Goal: Check status: Check status

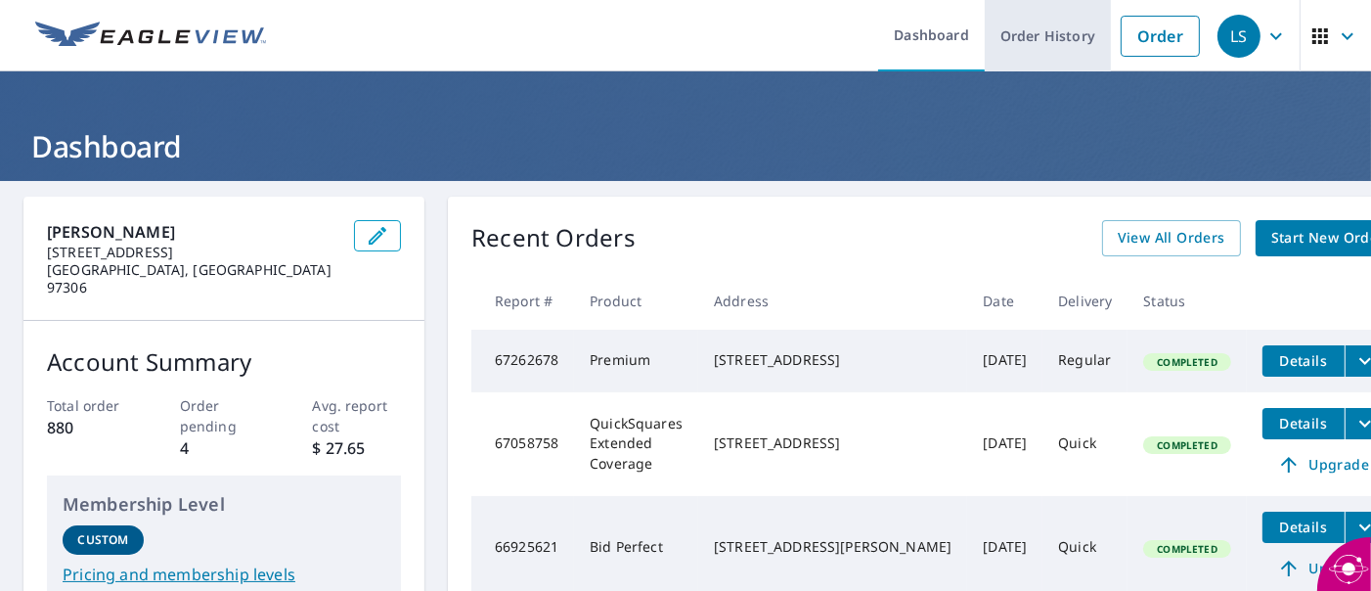
click at [1055, 49] on link "Order History" at bounding box center [1048, 35] width 126 height 71
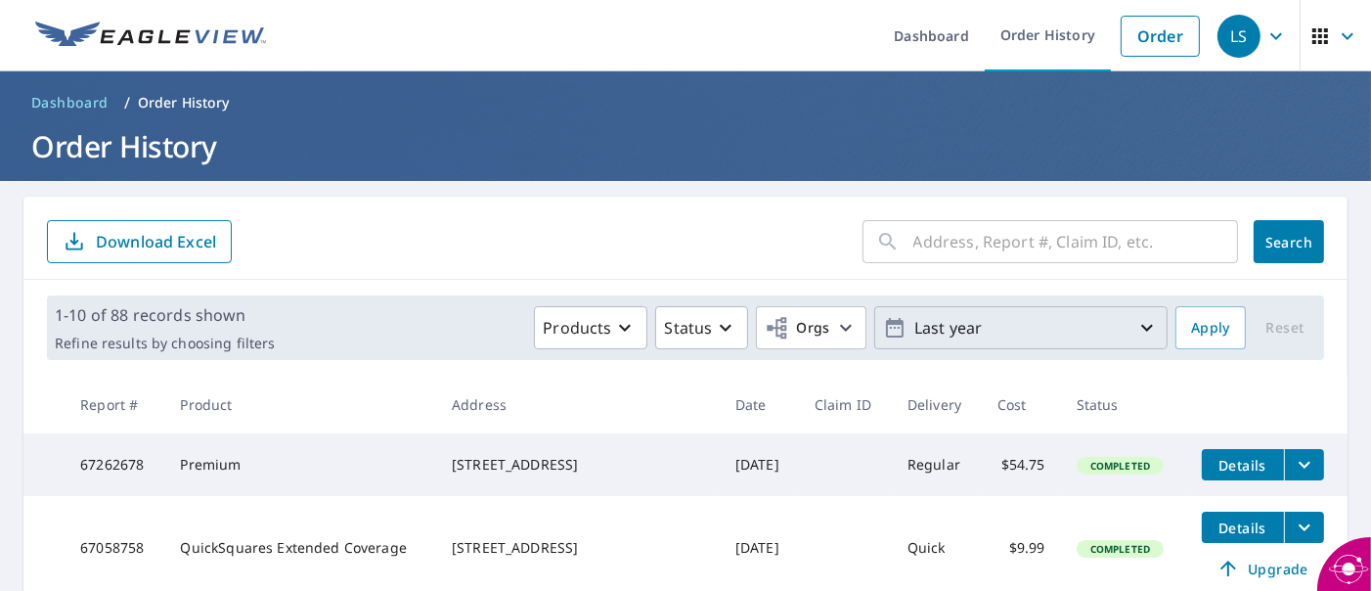
click at [1135, 334] on icon "button" at bounding box center [1146, 327] width 23 height 23
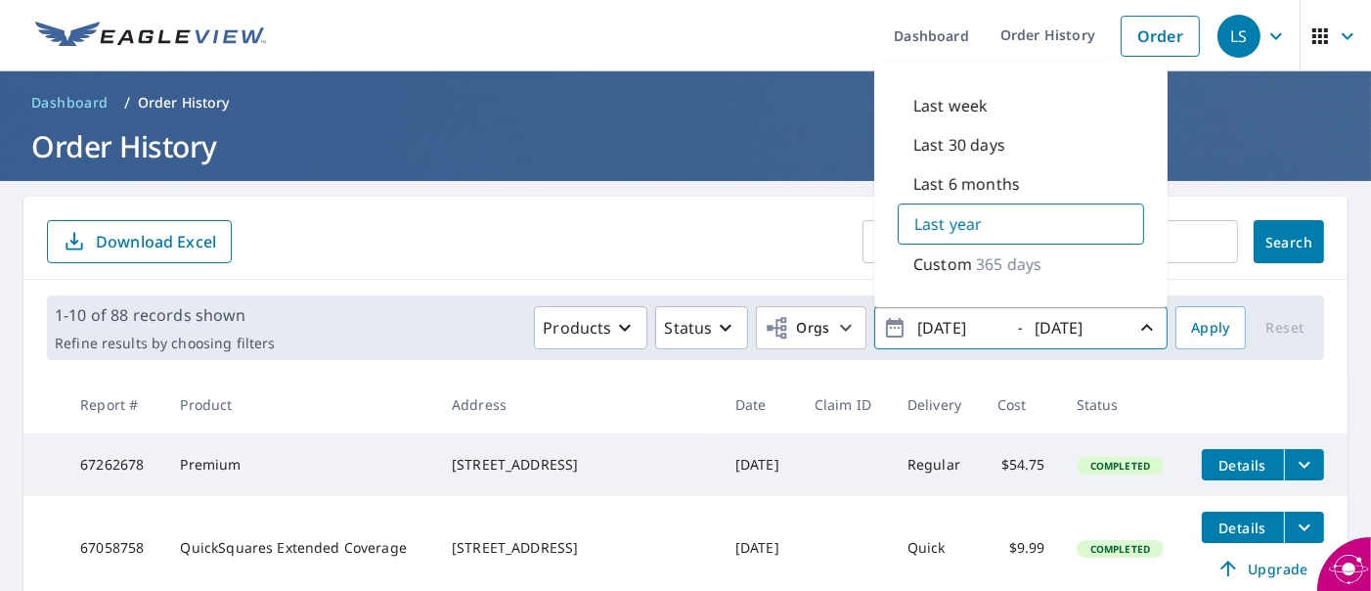
click at [967, 139] on p "Last 30 days" at bounding box center [959, 144] width 92 height 23
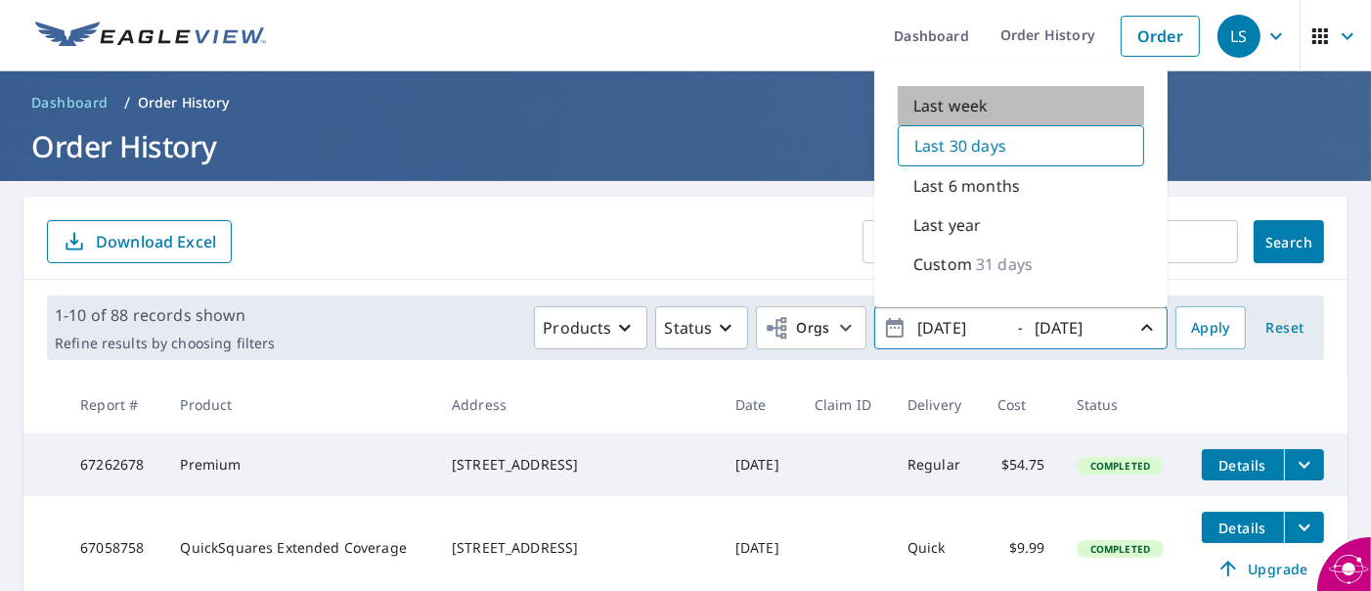
click at [950, 115] on p "Last week" at bounding box center [950, 105] width 74 height 23
type input "[DATE]"
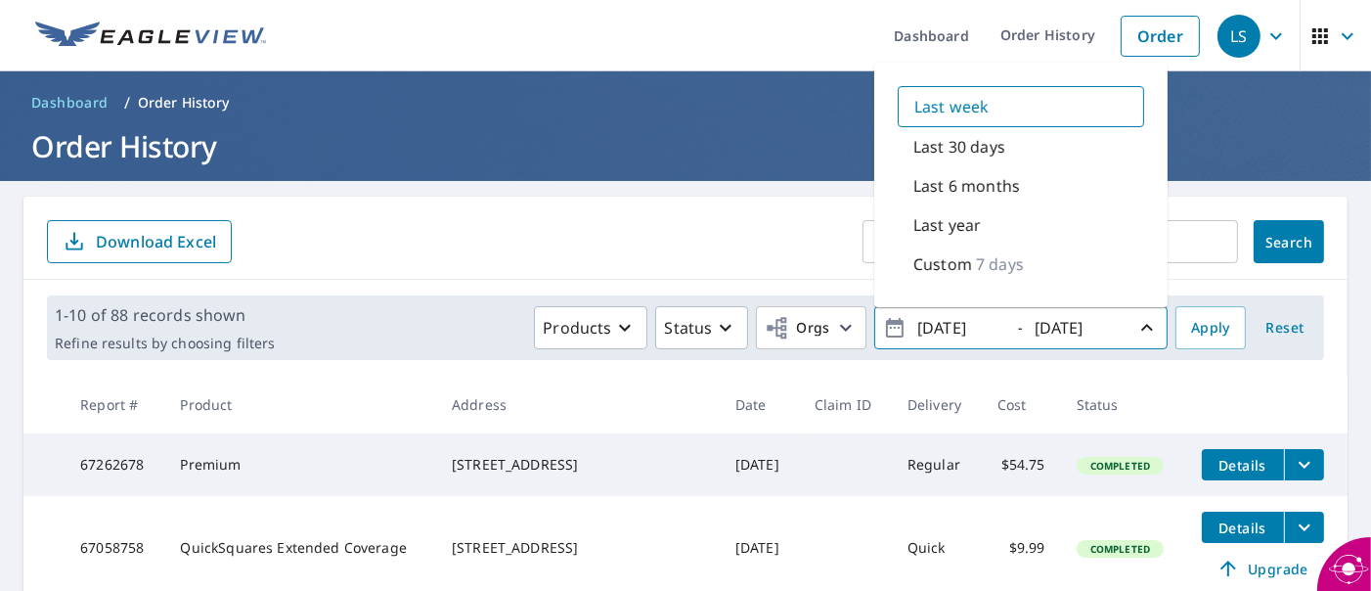
click at [950, 115] on p "Last week" at bounding box center [951, 106] width 74 height 23
click at [1217, 328] on button "Apply" at bounding box center [1211, 327] width 70 height 43
